Goal: Book appointment/travel/reservation

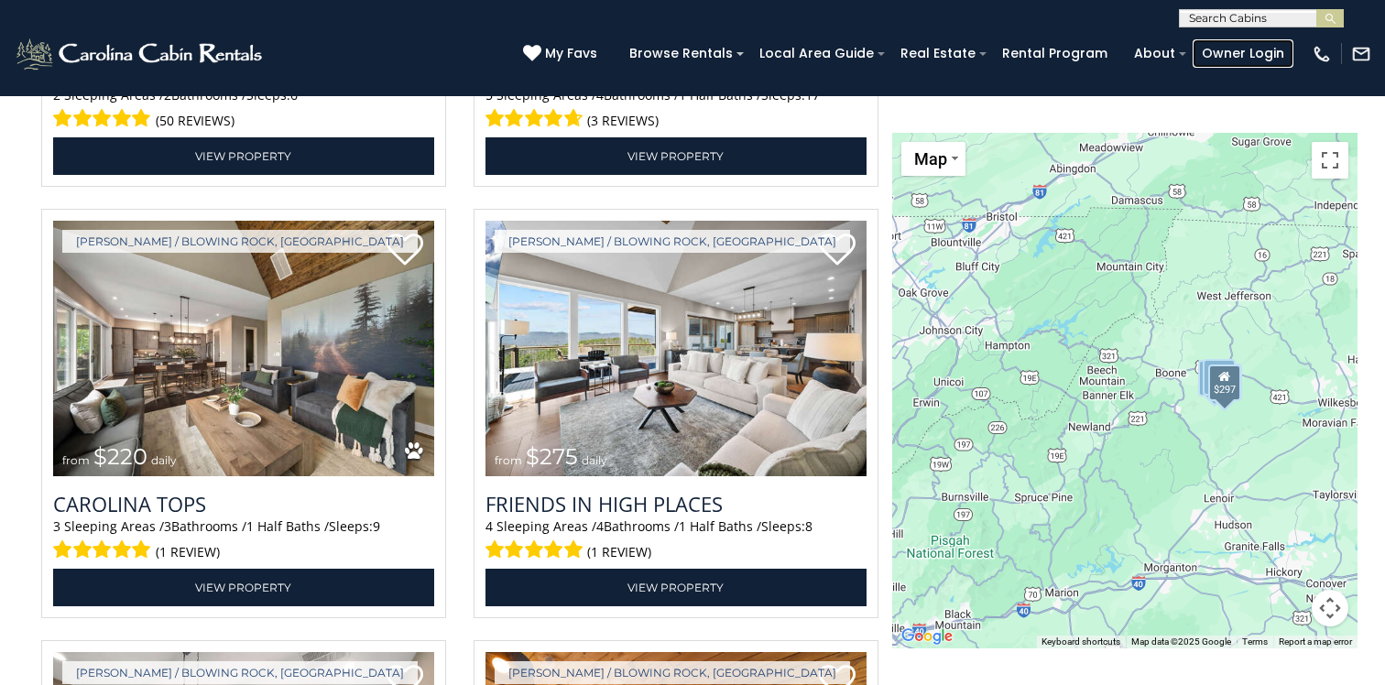
scroll to position [3240, 0]
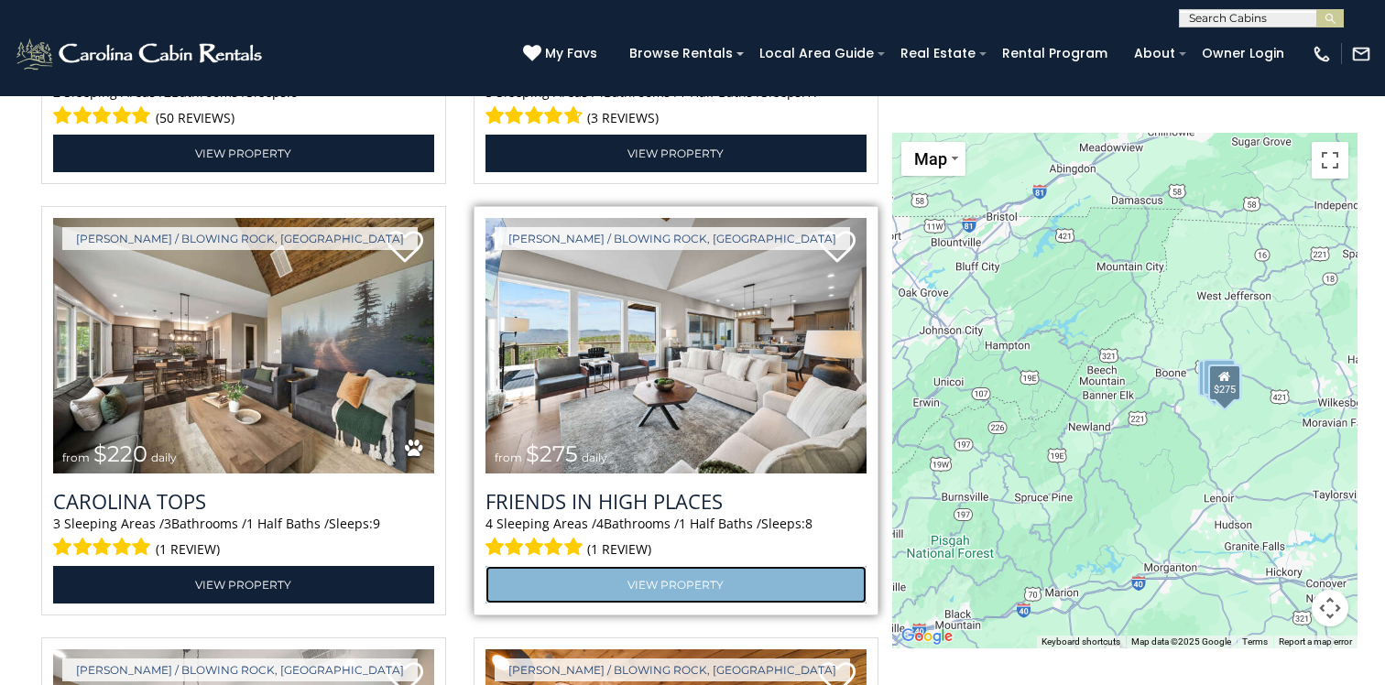
click at [687, 580] on link "View Property" at bounding box center [675, 585] width 381 height 38
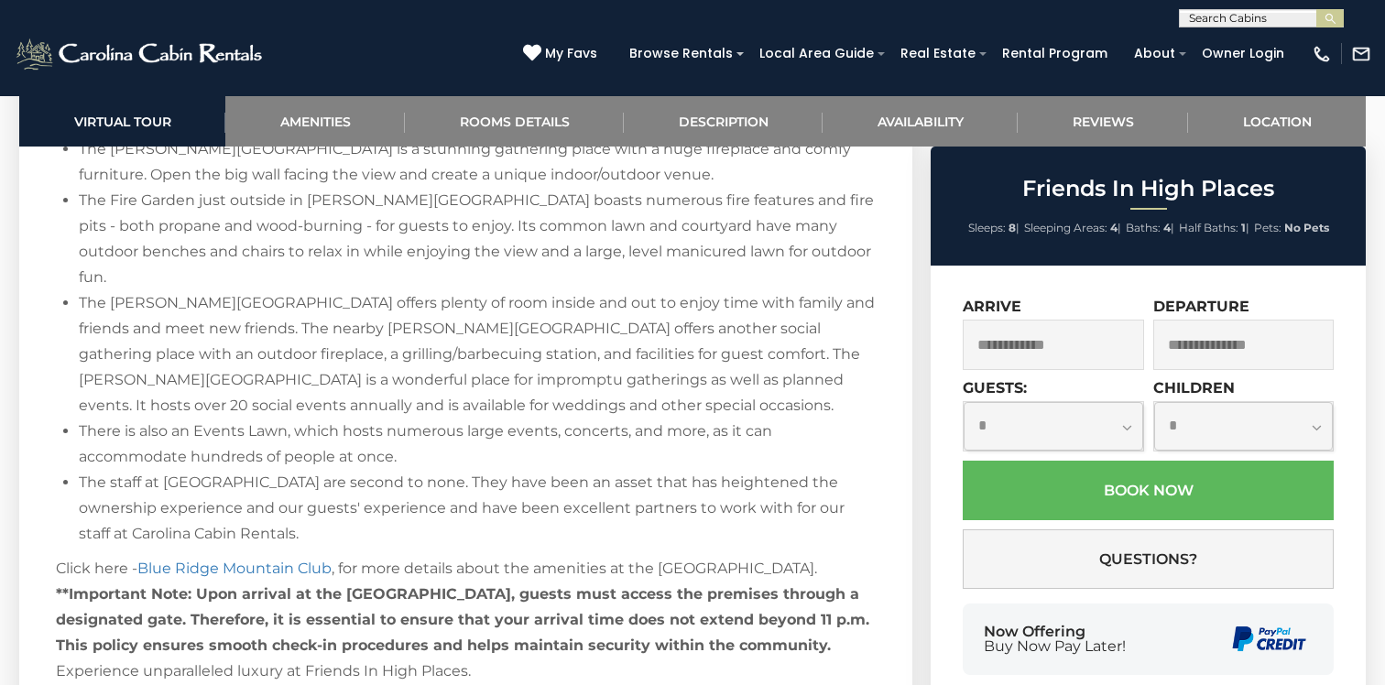
scroll to position [2785, 0]
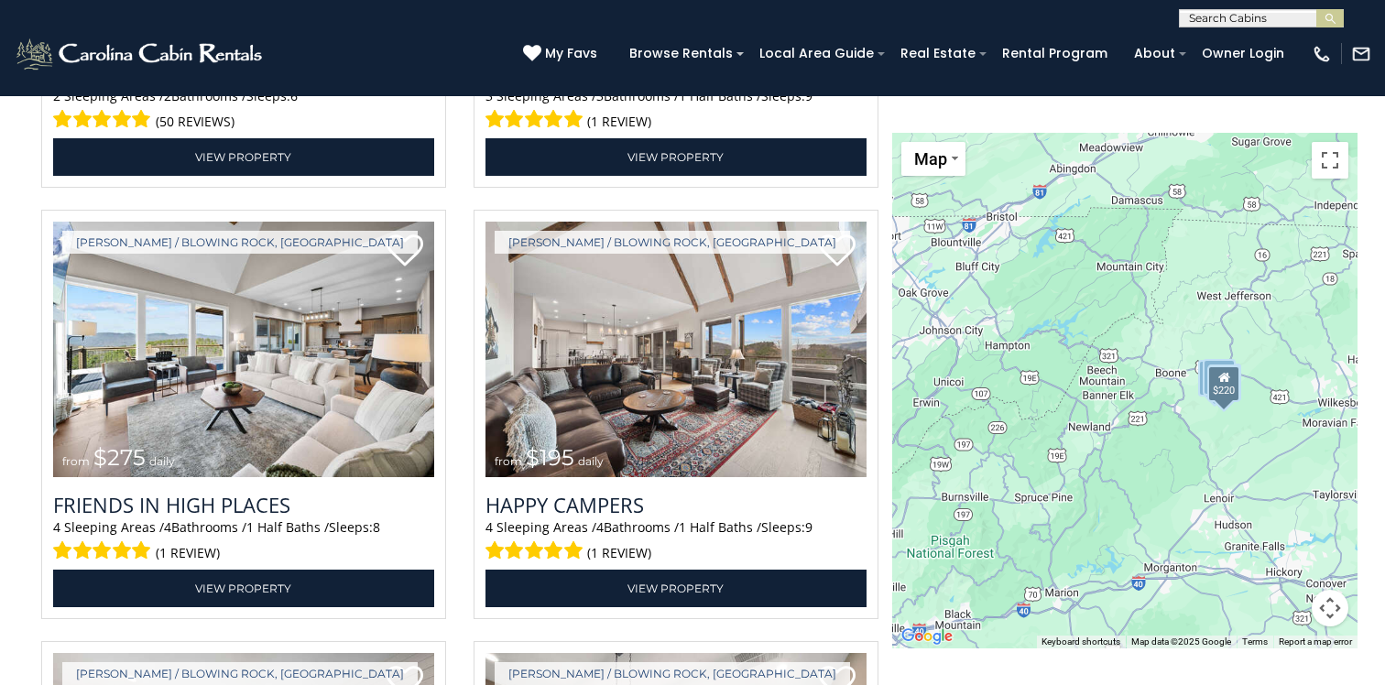
scroll to position [3239, 0]
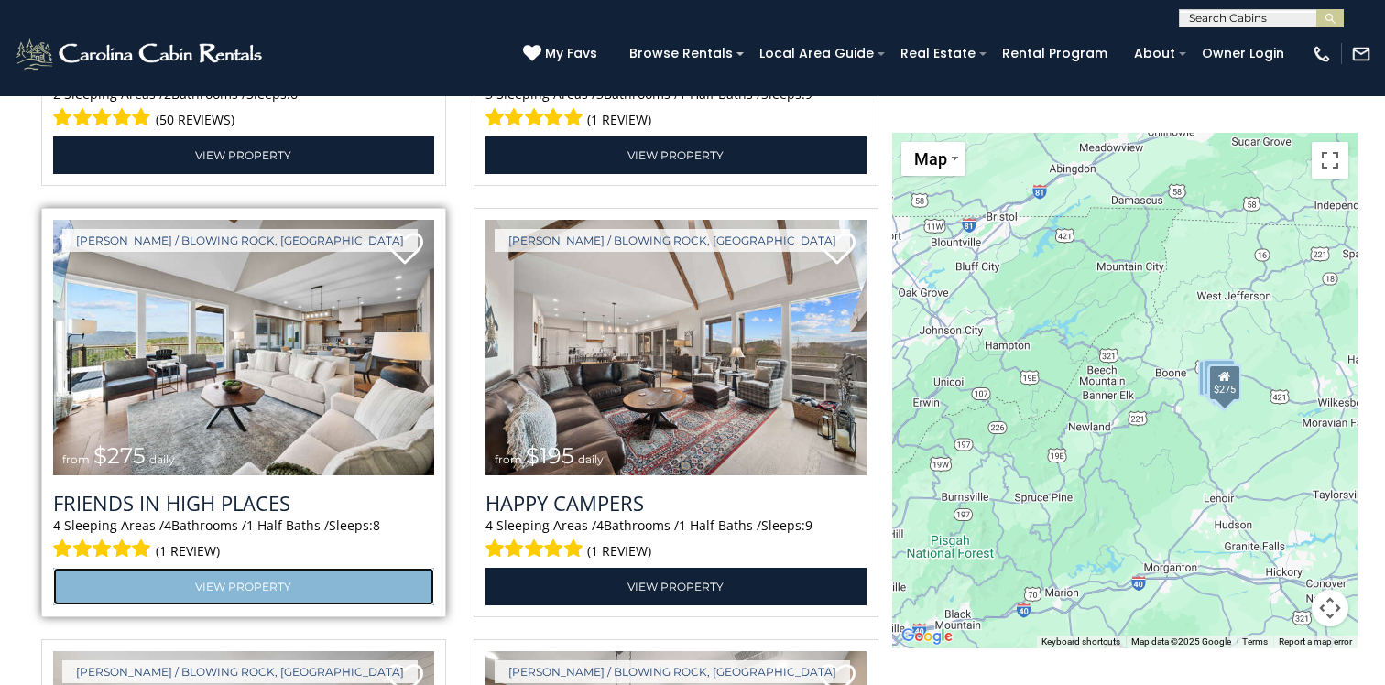
click at [253, 584] on link "View Property" at bounding box center [243, 587] width 381 height 38
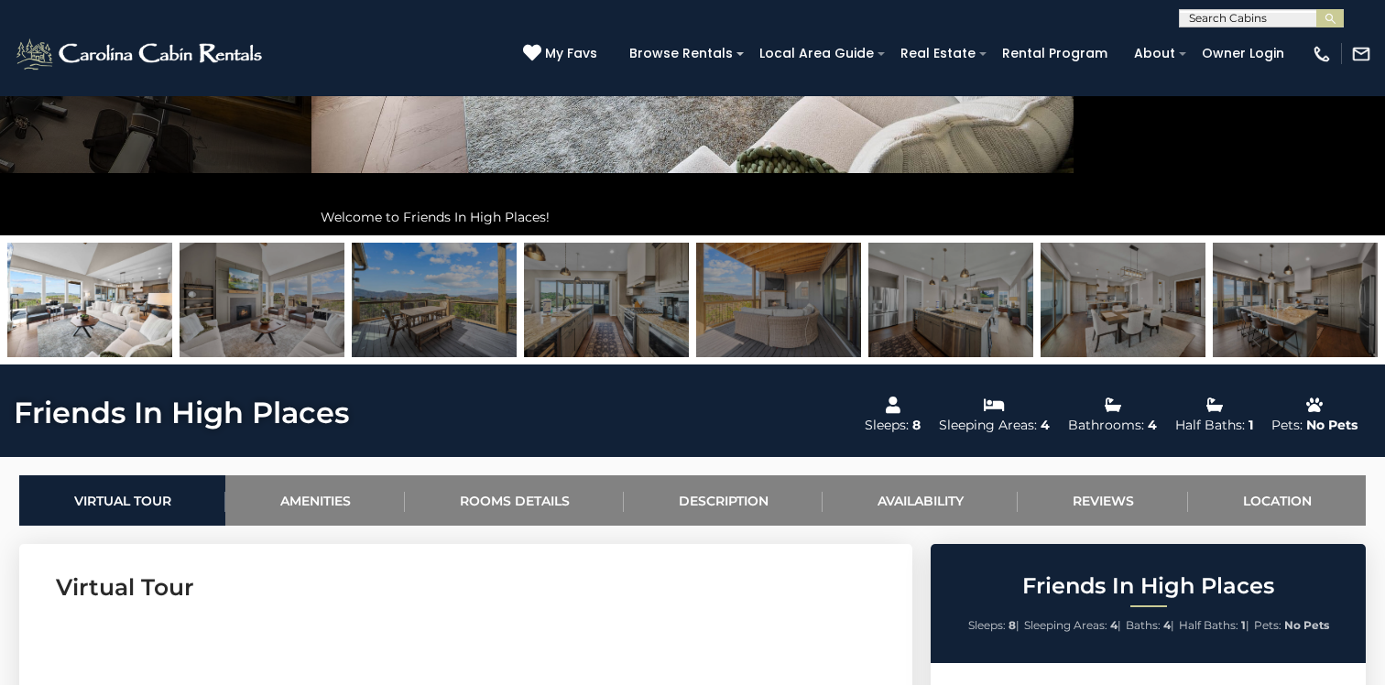
scroll to position [493, 0]
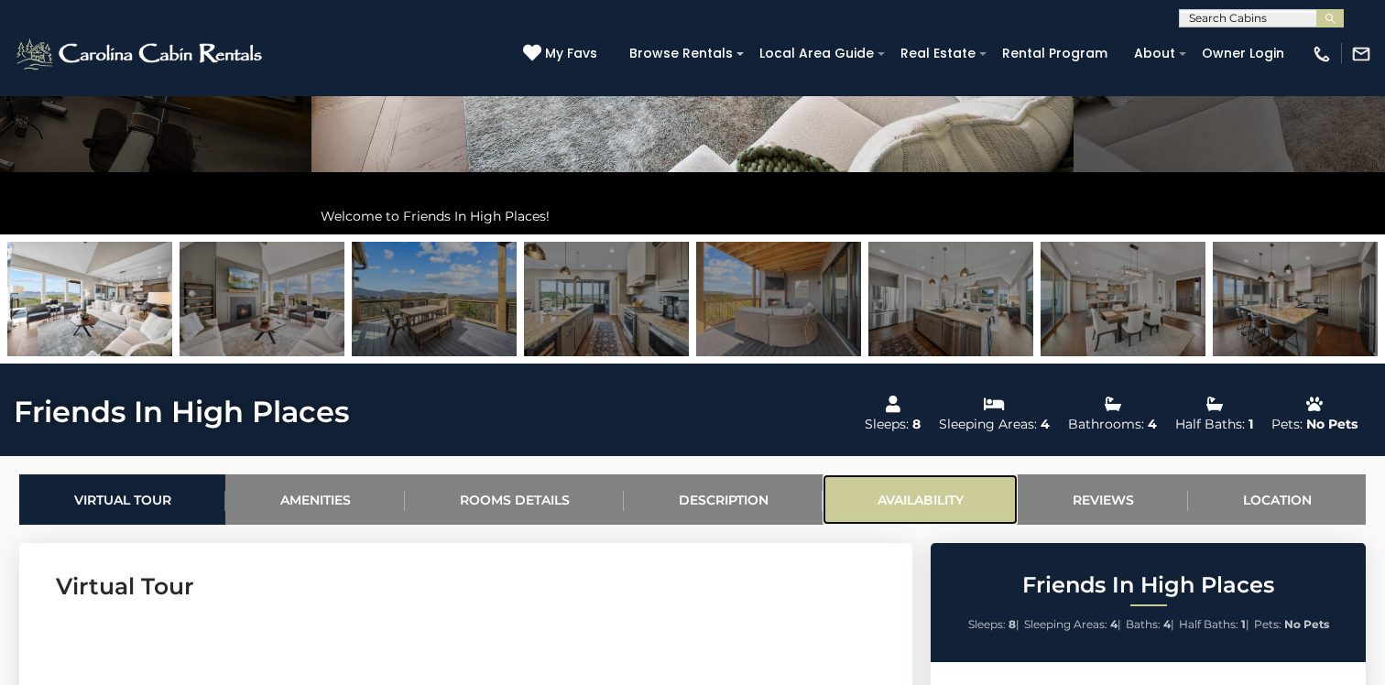
click at [929, 496] on link "Availability" at bounding box center [919, 499] width 195 height 50
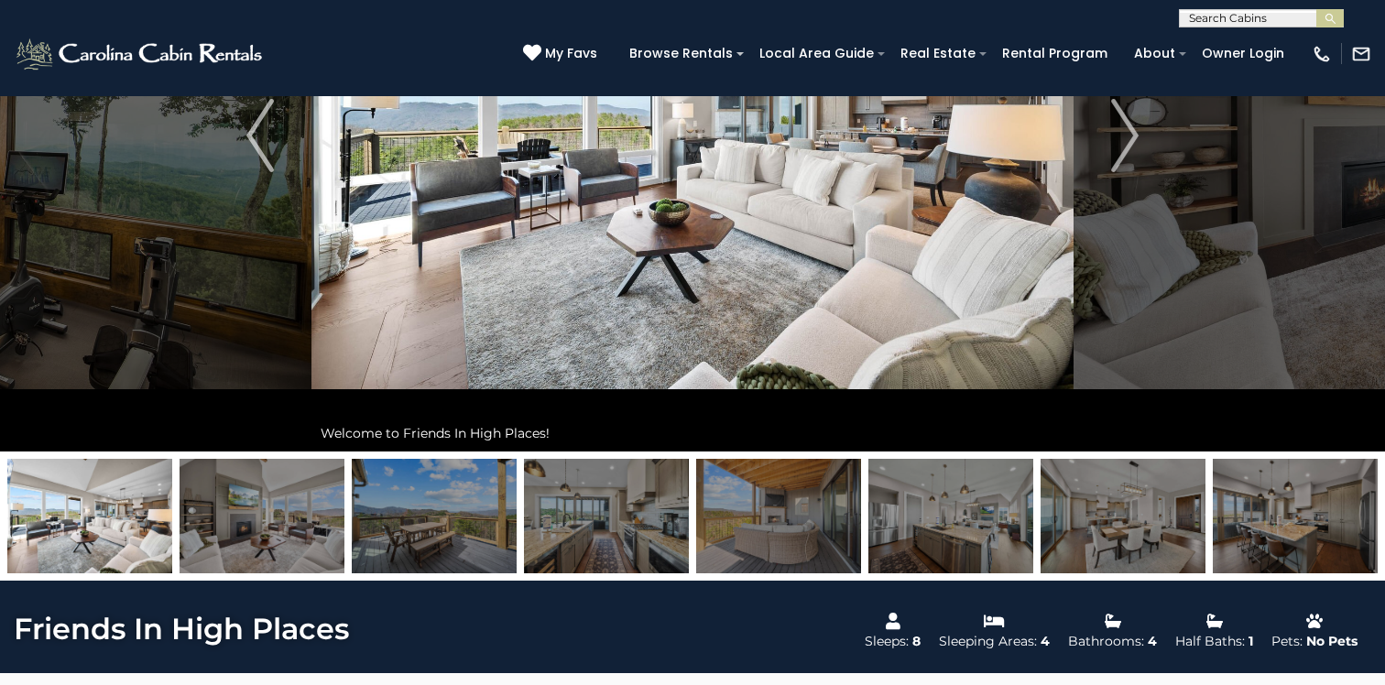
scroll to position [0, 0]
